Goal: Task Accomplishment & Management: Use online tool/utility

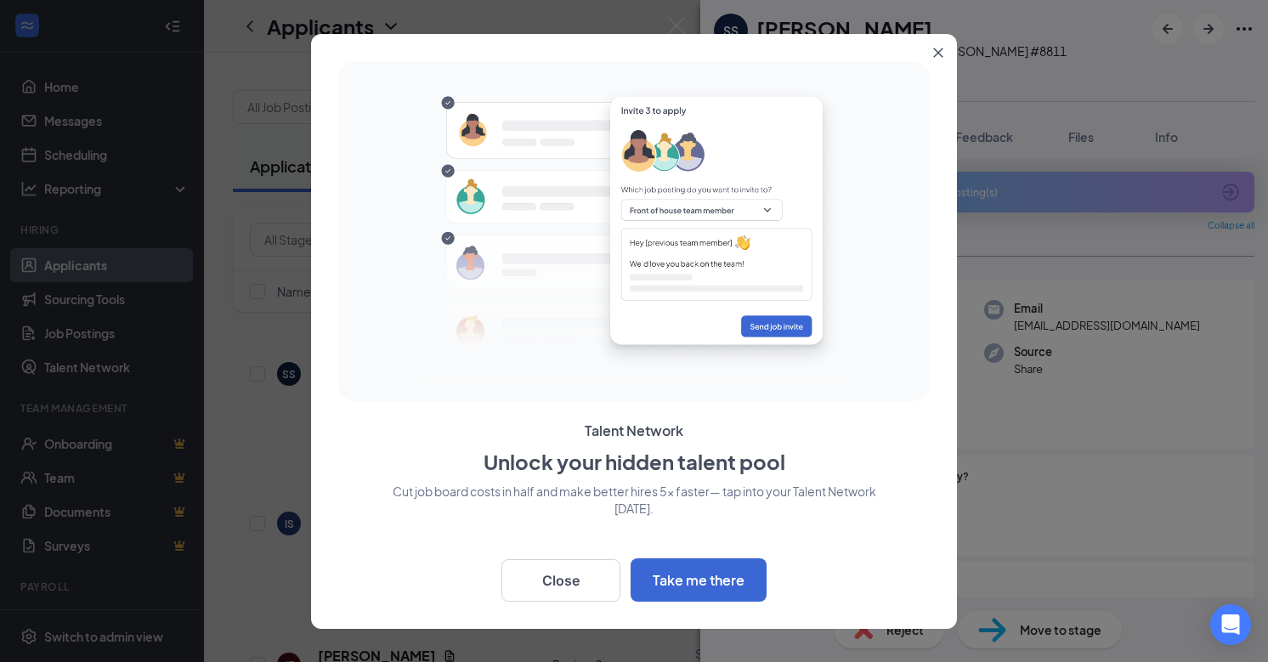
click at [726, 71] on div at bounding box center [634, 229] width 578 height 323
click at [594, 580] on button "Close" at bounding box center [560, 580] width 119 height 42
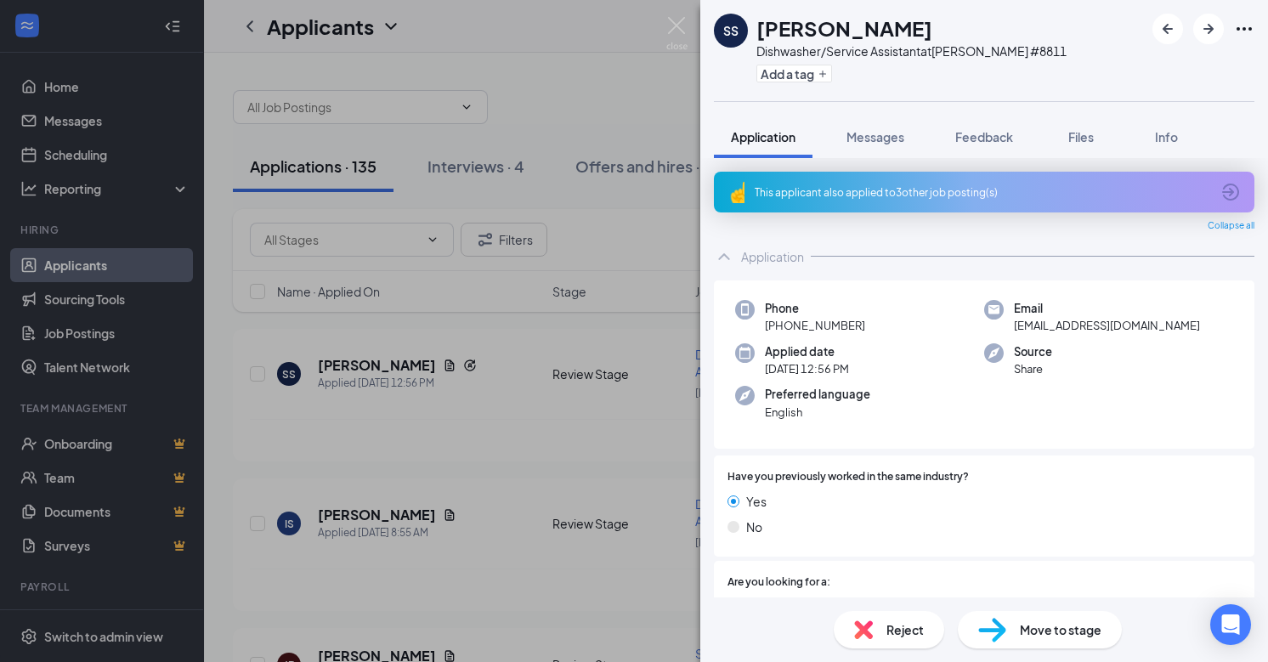
click at [565, 426] on div "SS [PERSON_NAME] Dishwasher/Service Assistant at [PERSON_NAME] #8811 Add a tag …" at bounding box center [634, 331] width 1268 height 662
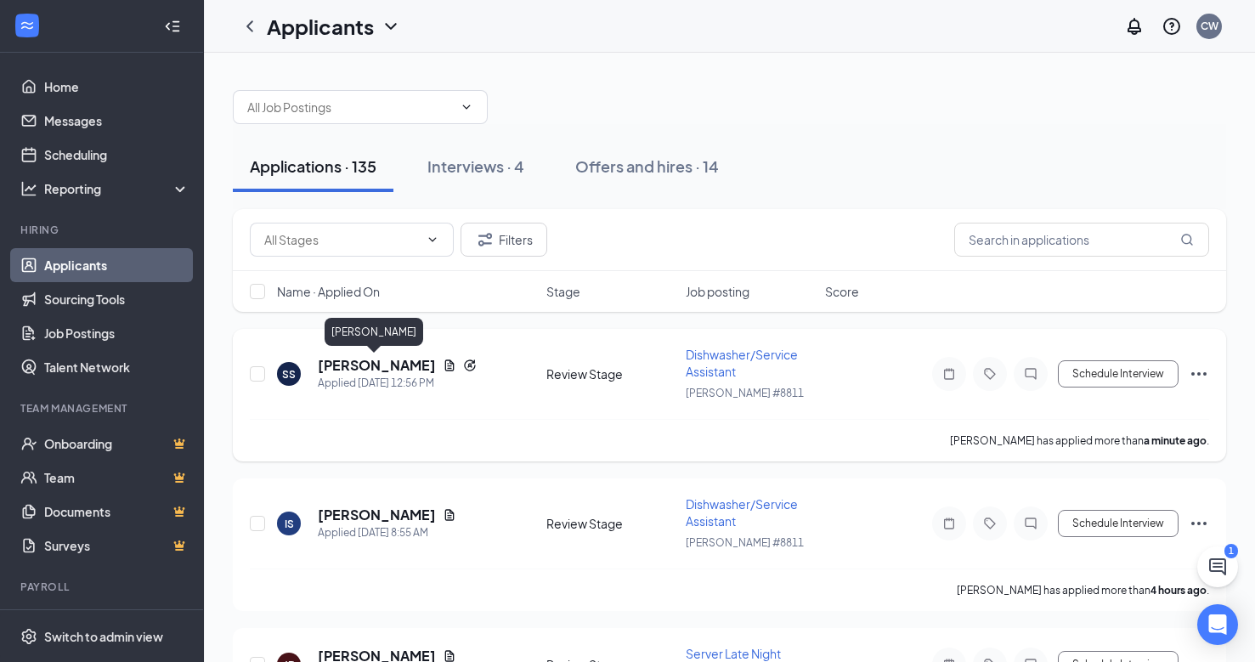
click at [354, 372] on h5 "[PERSON_NAME]" at bounding box center [377, 365] width 118 height 19
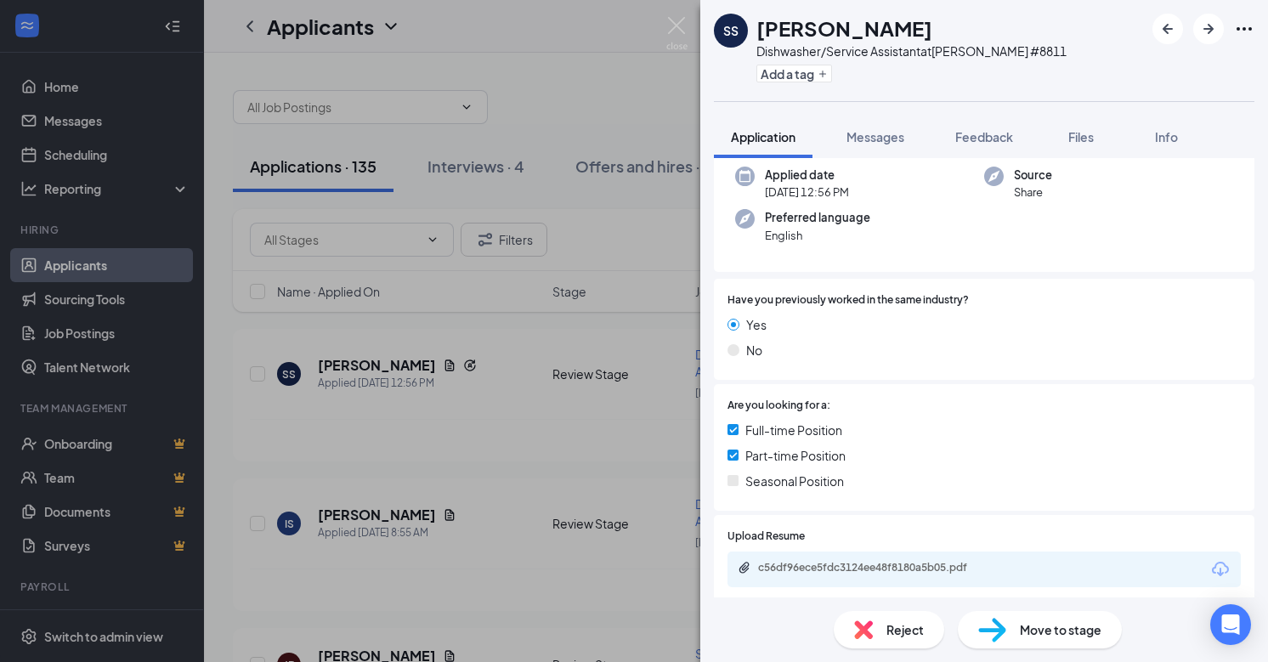
scroll to position [187, 0]
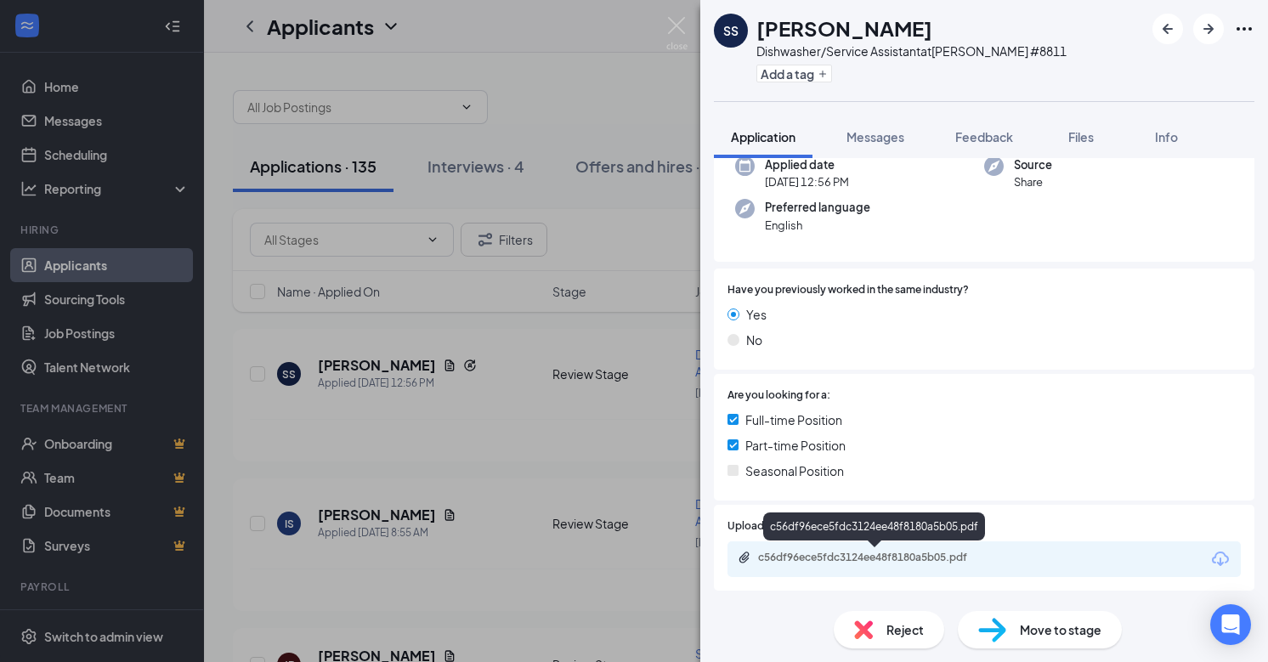
click at [905, 563] on div "c56df96ece5fdc3124ee48f8180a5b05.pdf" at bounding box center [877, 558] width 238 height 14
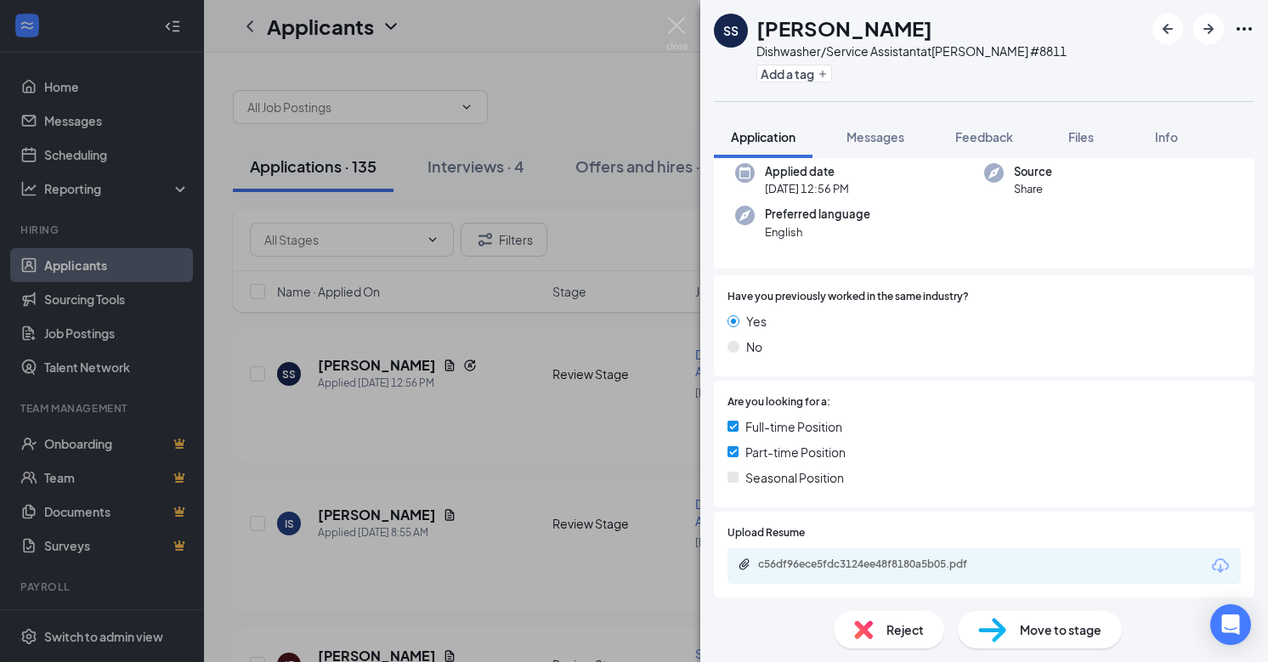
click at [513, 406] on div "SS [PERSON_NAME] Dishwasher/Service Assistant at [PERSON_NAME] #8811 Add a tag …" at bounding box center [634, 331] width 1268 height 662
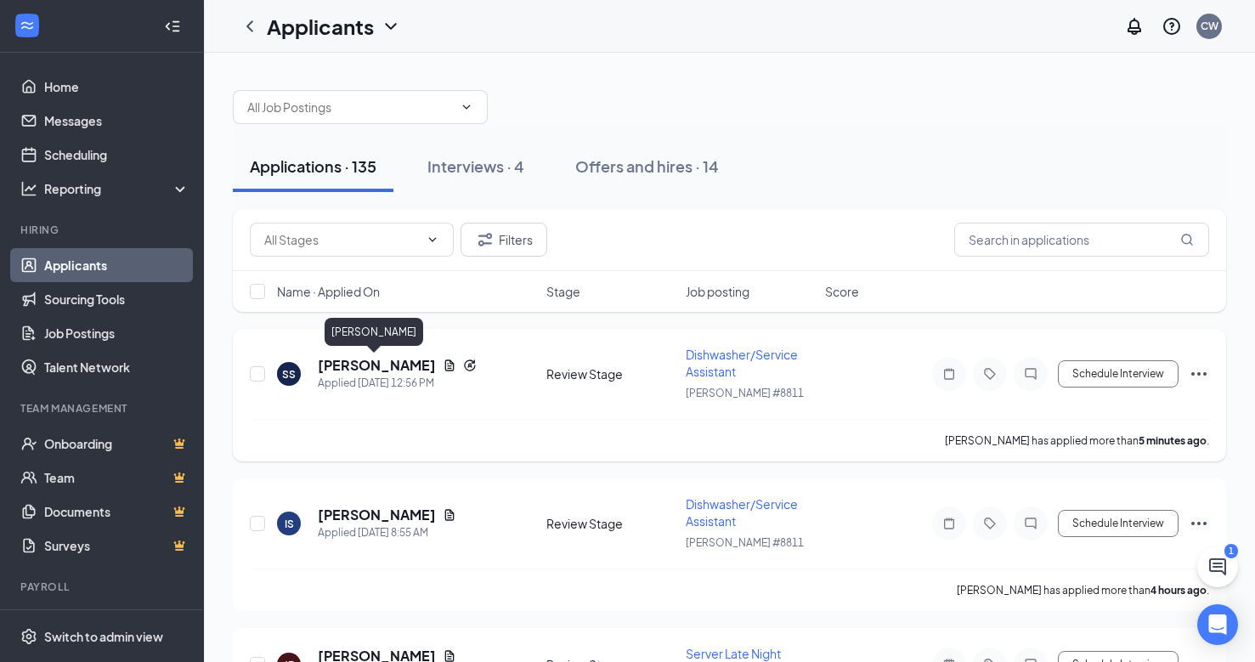
click at [362, 367] on h5 "[PERSON_NAME]" at bounding box center [377, 365] width 118 height 19
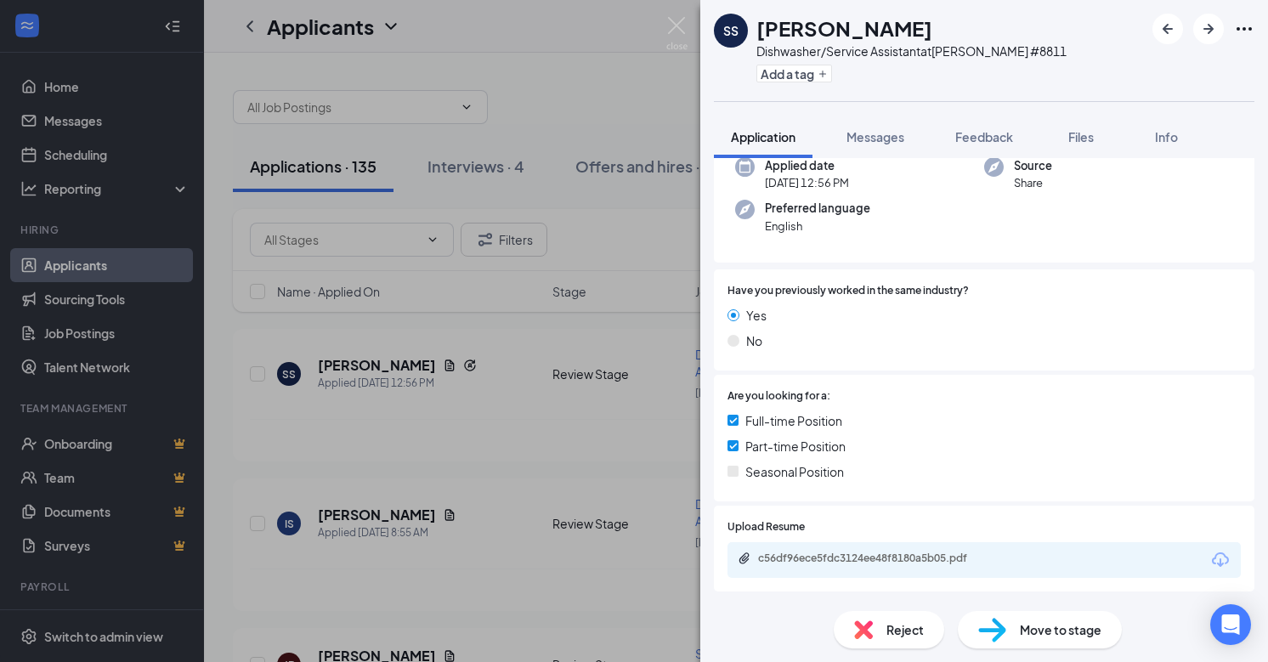
scroll to position [187, 0]
click at [863, 552] on div "c56df96ece5fdc3124ee48f8180a5b05.pdf" at bounding box center [877, 558] width 238 height 14
